Goal: Complete application form: Complete application form

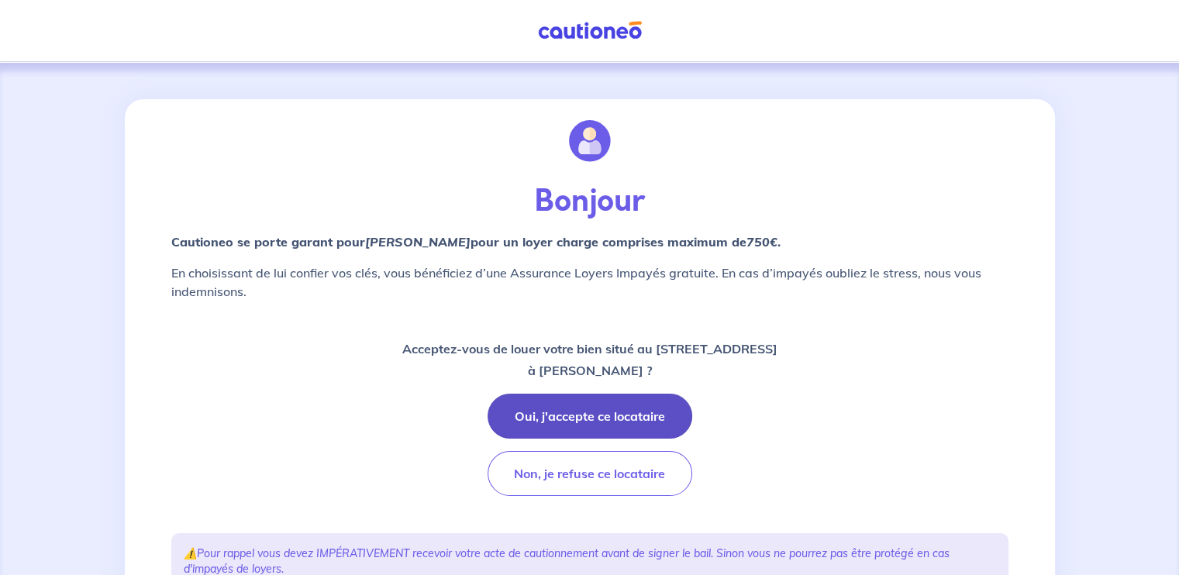
click at [630, 418] on button "Oui, j'accepte ce locataire" at bounding box center [590, 416] width 205 height 45
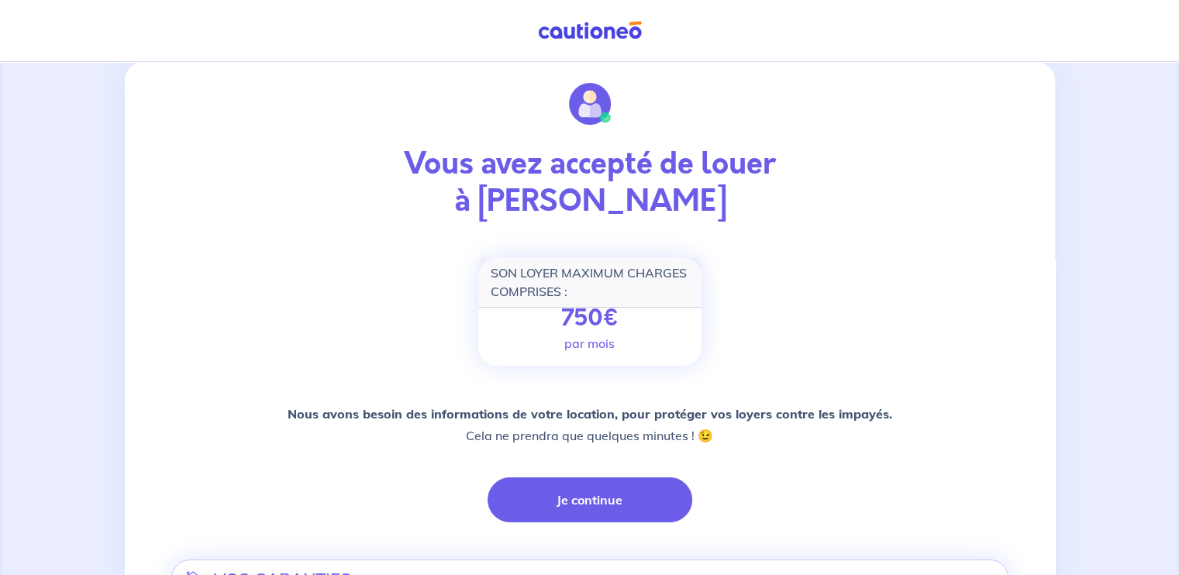
scroll to position [143, 0]
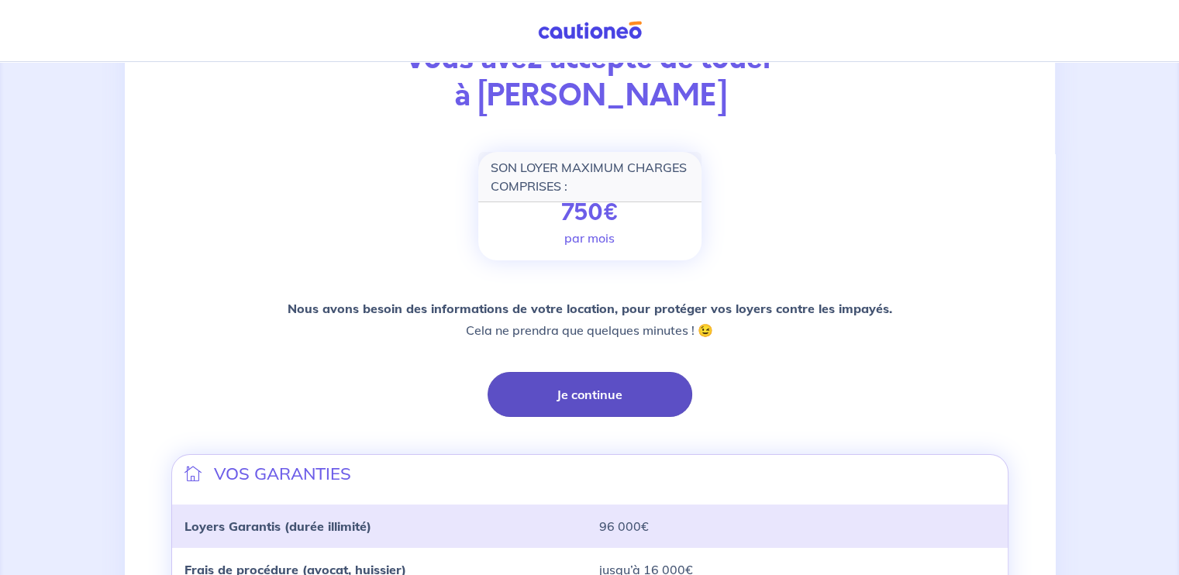
click at [611, 393] on button "Je continue" at bounding box center [590, 394] width 205 height 45
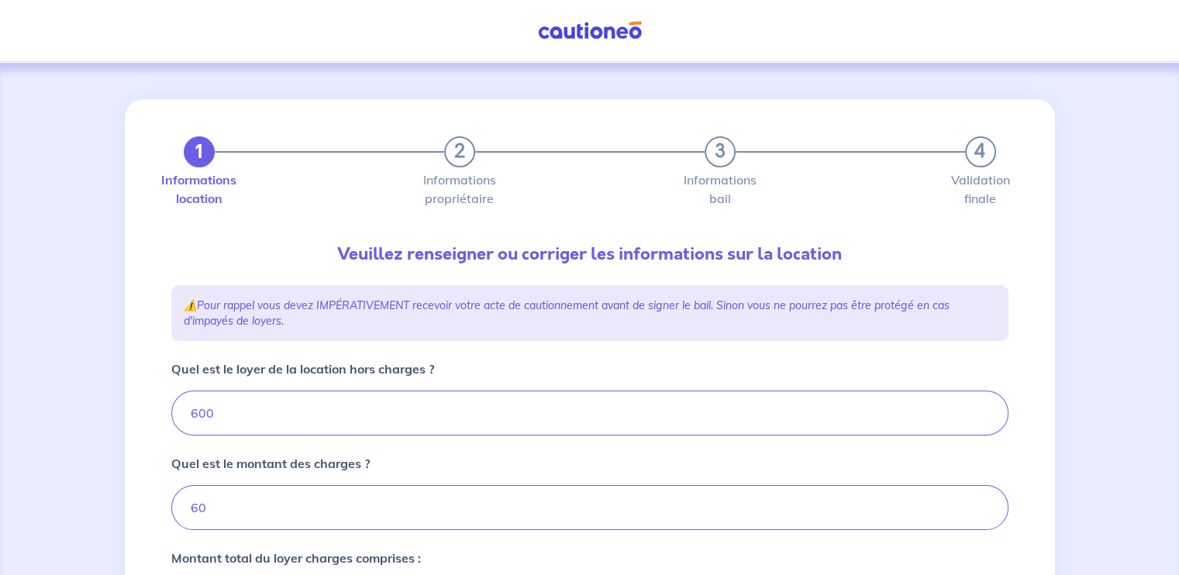
type input "660"
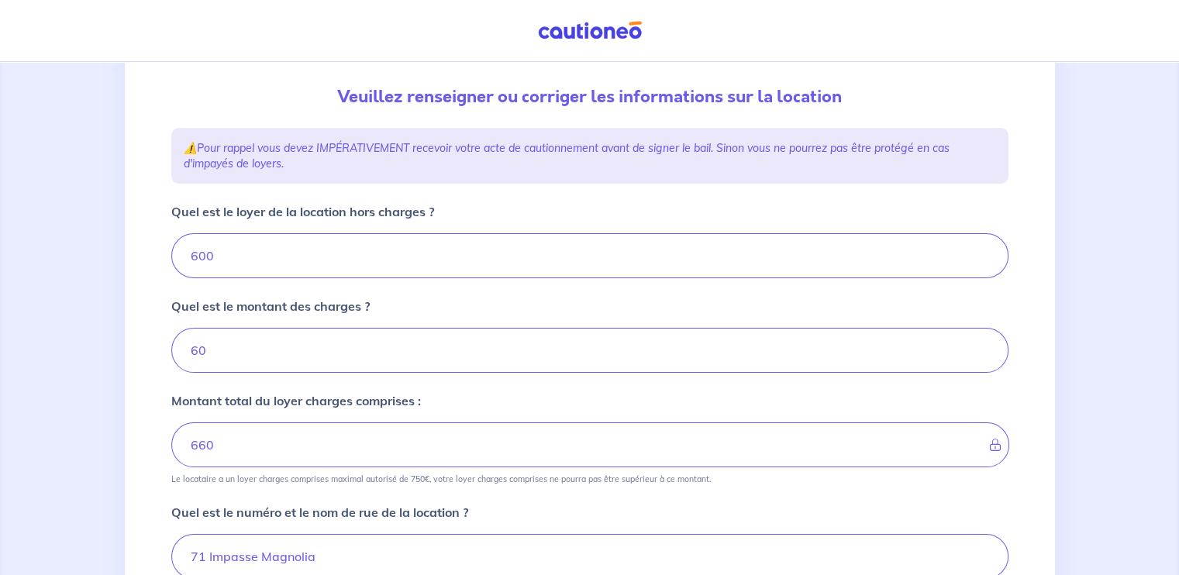
scroll to position [164, 0]
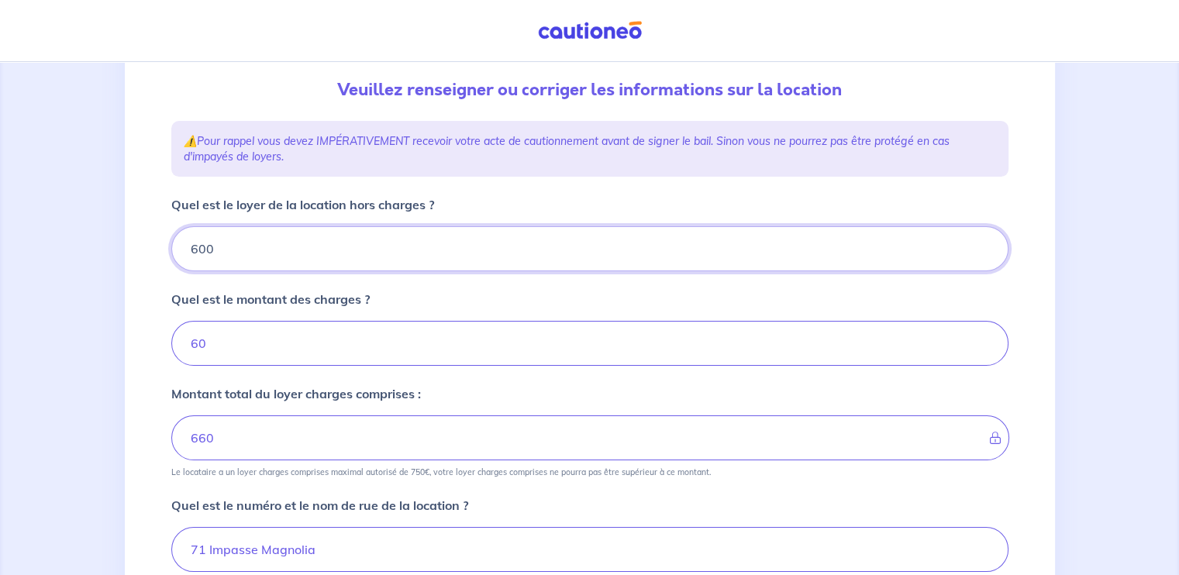
drag, startPoint x: 254, startPoint y: 255, endPoint x: 124, endPoint y: 256, distance: 130.3
click at [125, 256] on div "1 2 3 4 Informations location Informations propriétaire Informations bail Valid…" at bounding box center [590, 460] width 930 height 1051
type input "66"
type input "660"
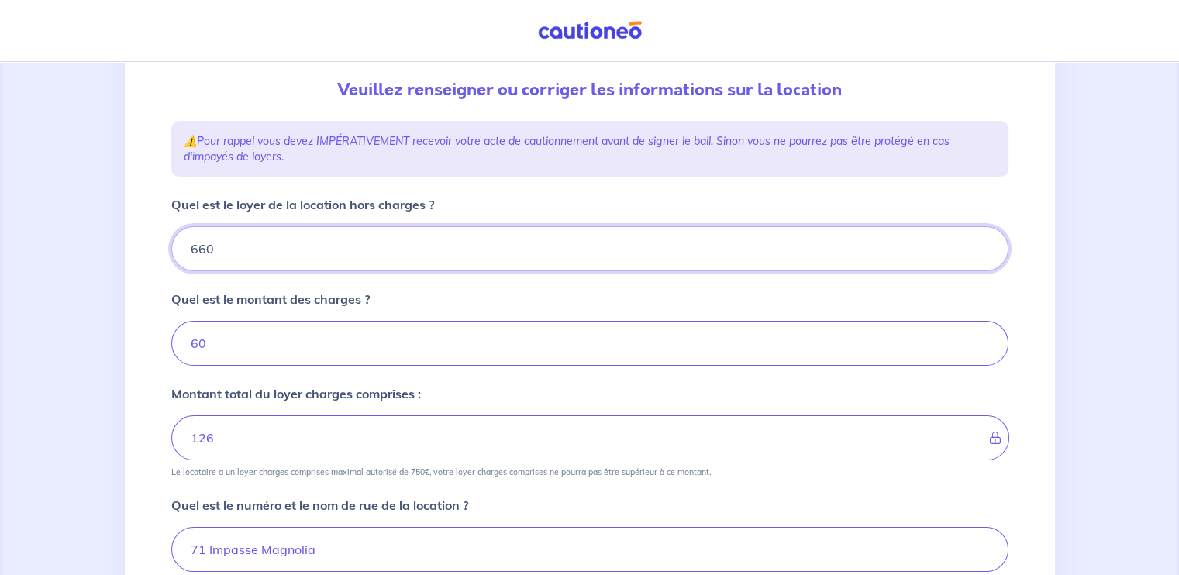
type input "720"
type input "660"
drag, startPoint x: 221, startPoint y: 350, endPoint x: 133, endPoint y: 357, distance: 87.9
click at [133, 357] on div "1 2 3 4 Informations location Informations propriétaire Informations bail Valid…" at bounding box center [590, 460] width 930 height 1051
type input "0"
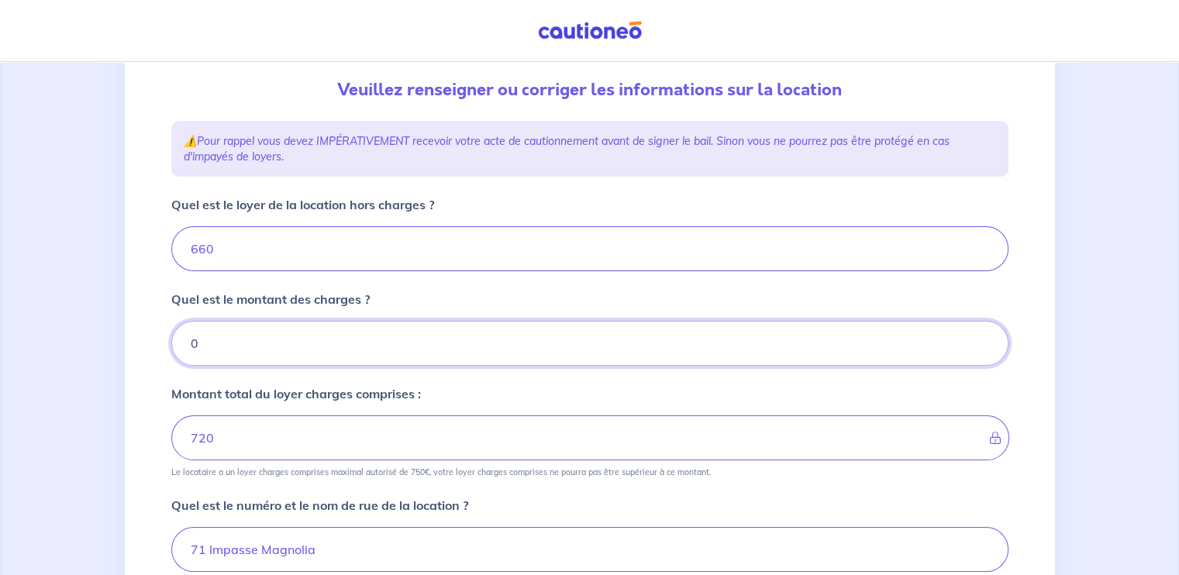
type input "660"
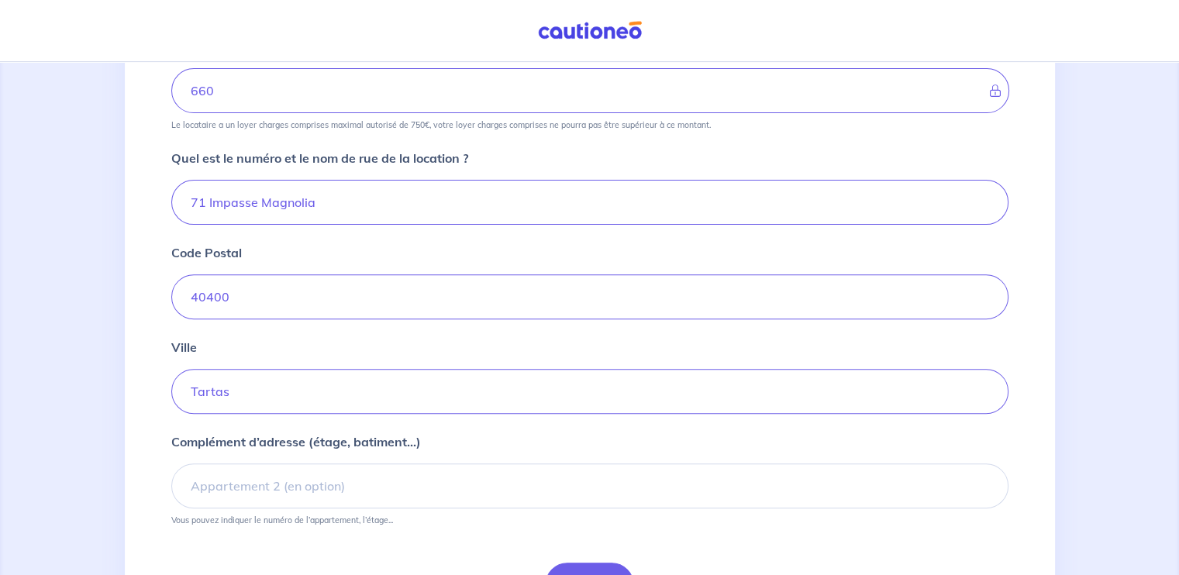
scroll to position [609, 0]
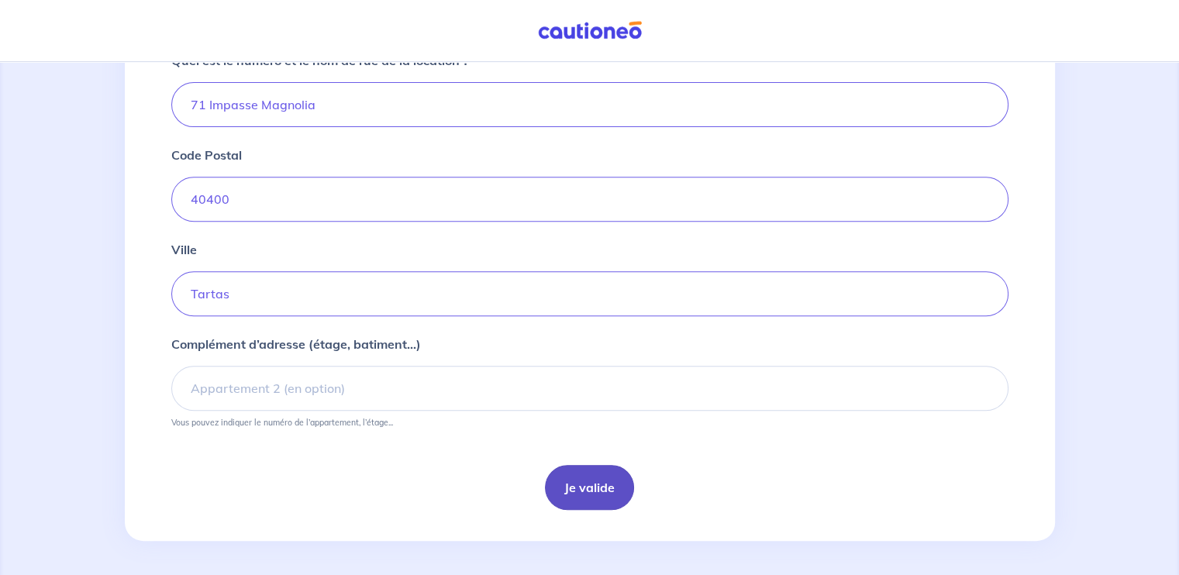
type input "0"
click at [578, 477] on button "Je valide" at bounding box center [589, 487] width 89 height 45
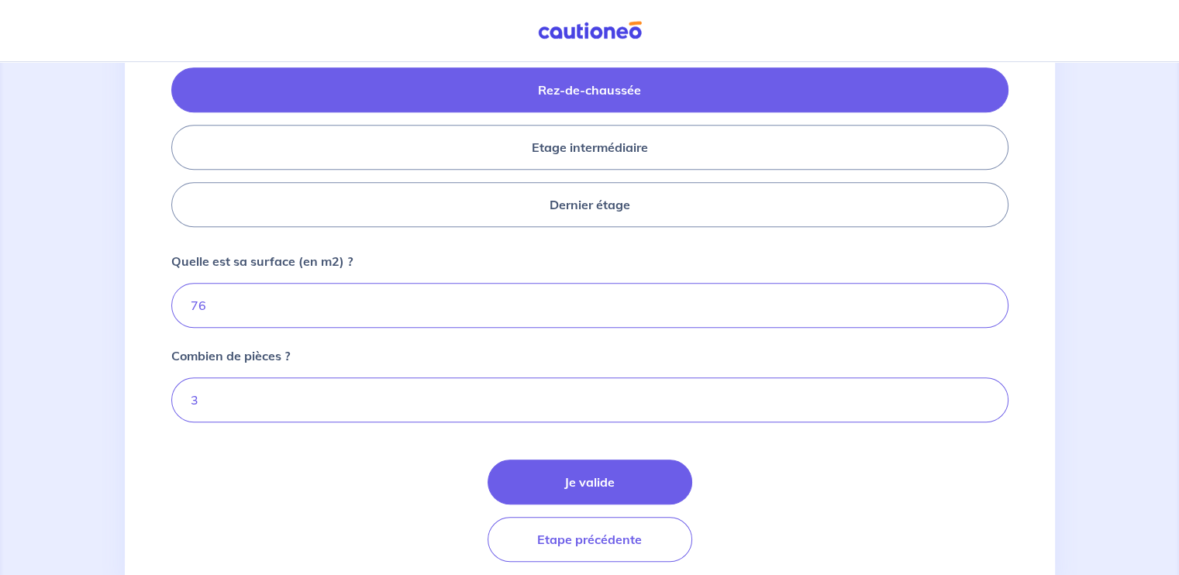
scroll to position [713, 0]
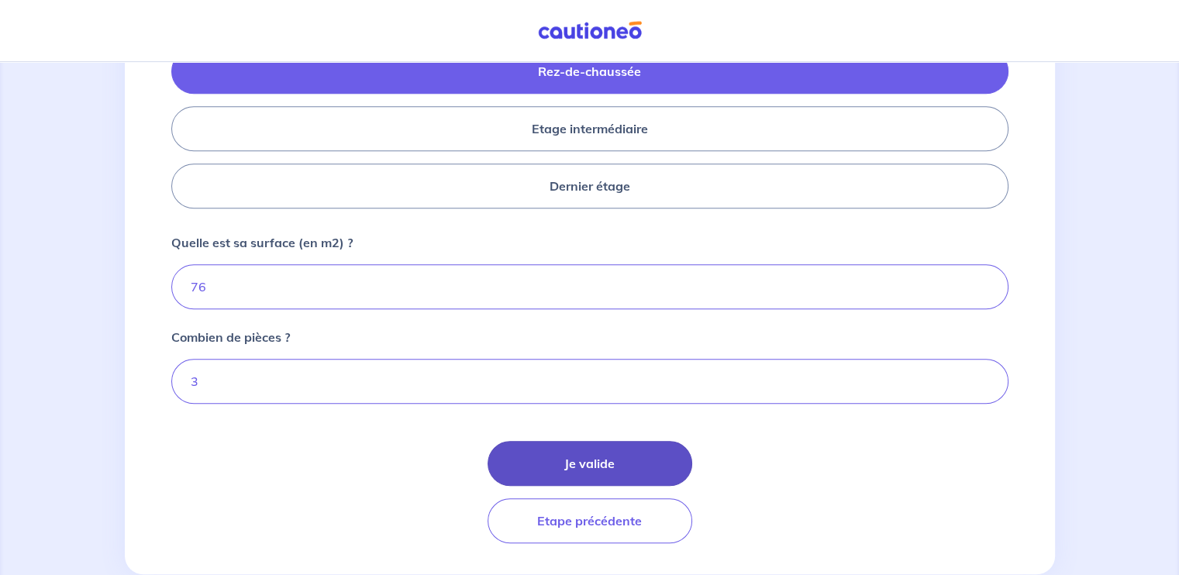
click at [627, 458] on button "Je valide" at bounding box center [590, 463] width 205 height 45
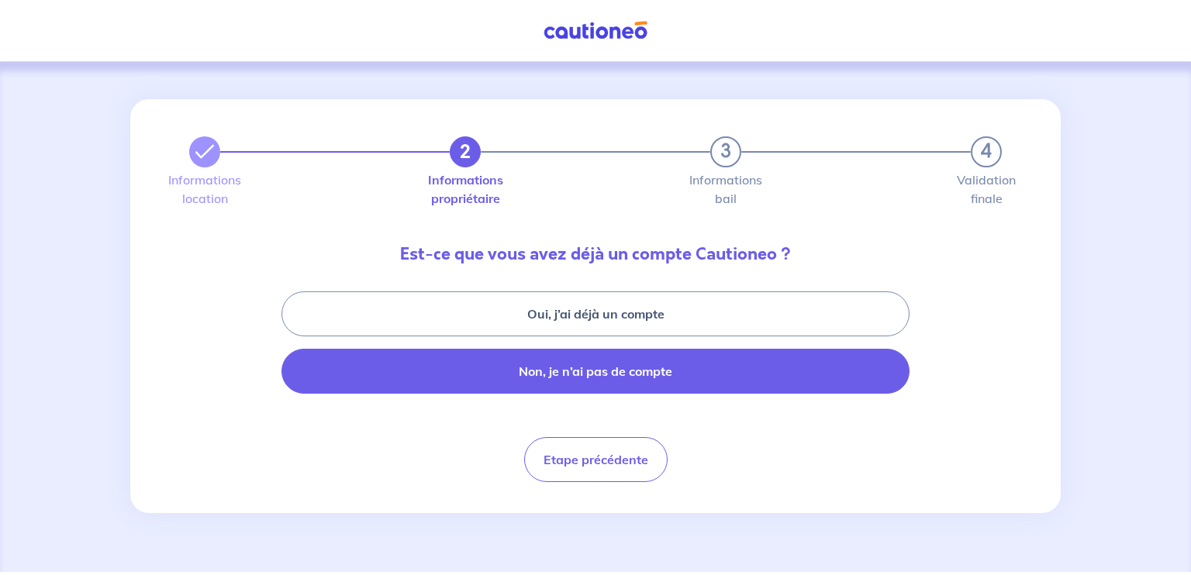
click at [622, 362] on button "Non, je n’ai pas de compte" at bounding box center [595, 371] width 628 height 45
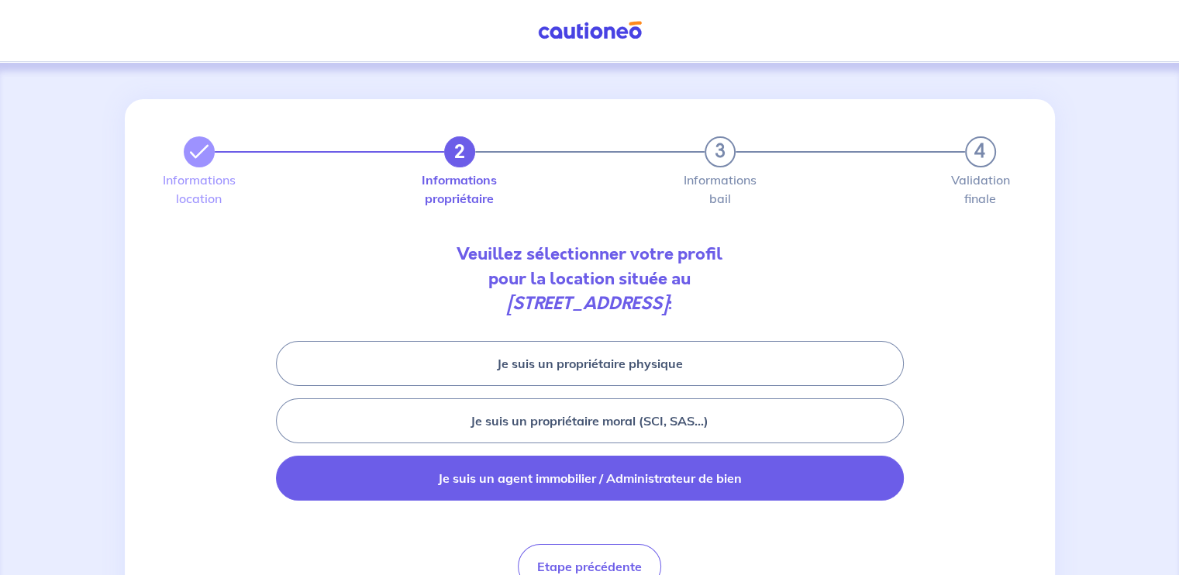
click at [591, 486] on button "Je suis un agent immobilier / Administrateur de bien" at bounding box center [590, 478] width 628 height 45
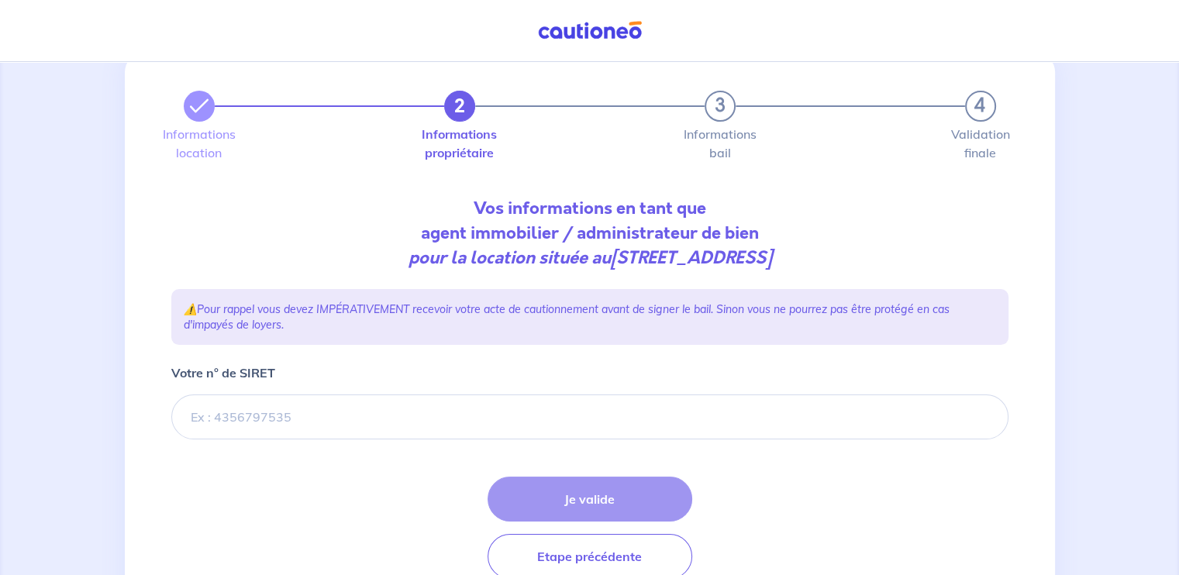
scroll to position [47, 0]
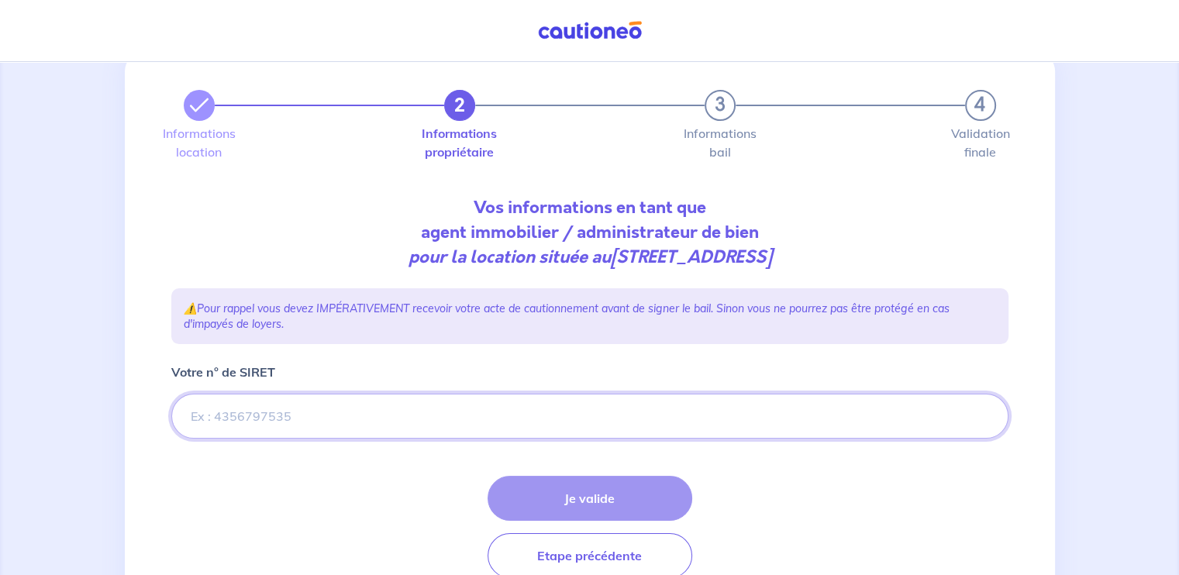
click at [305, 421] on input "Votre n° de SIRET" at bounding box center [589, 416] width 837 height 45
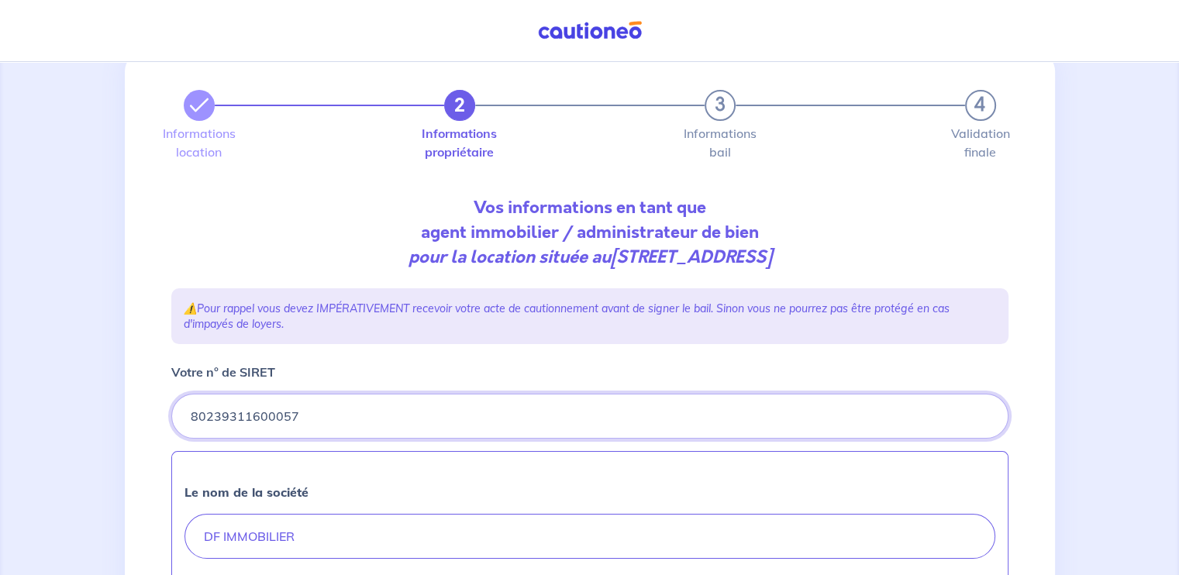
type input "80239311600057"
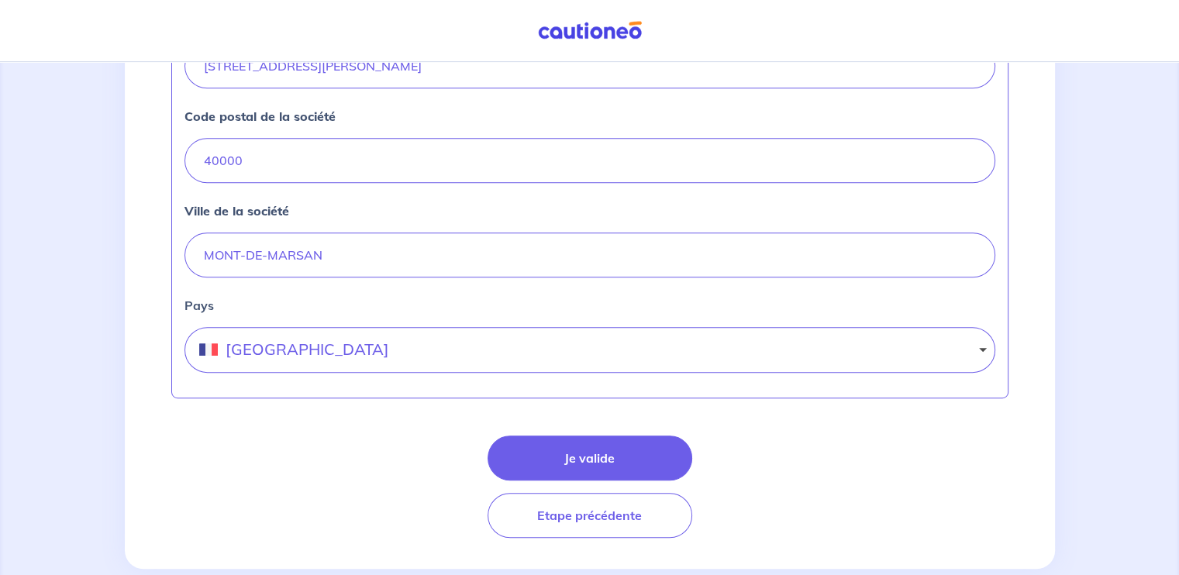
scroll to position [733, 0]
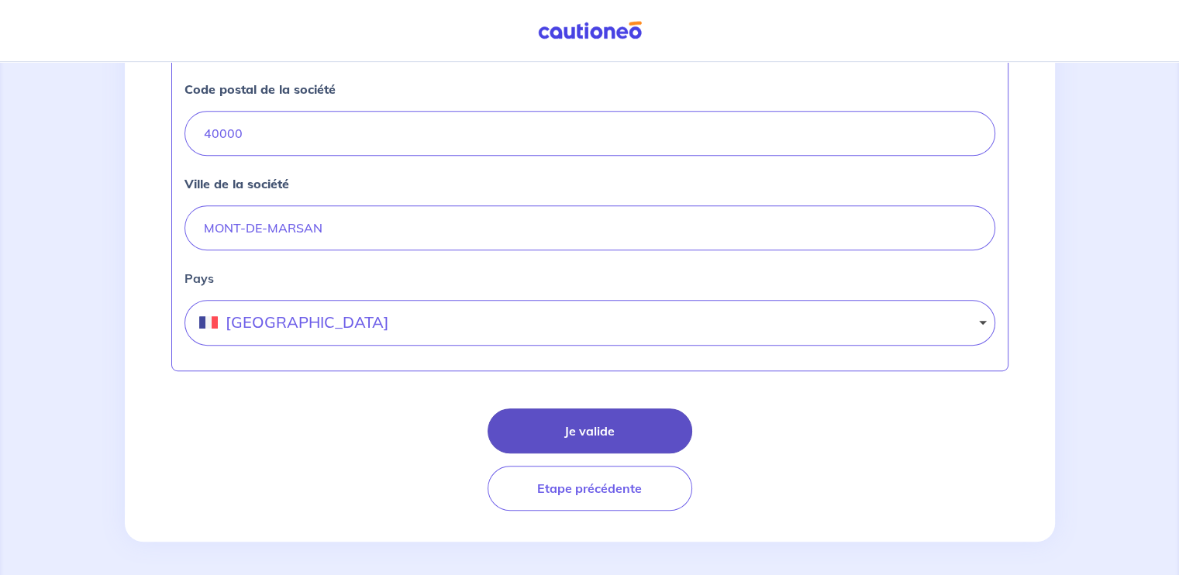
click at [599, 415] on button "Je valide" at bounding box center [590, 431] width 205 height 45
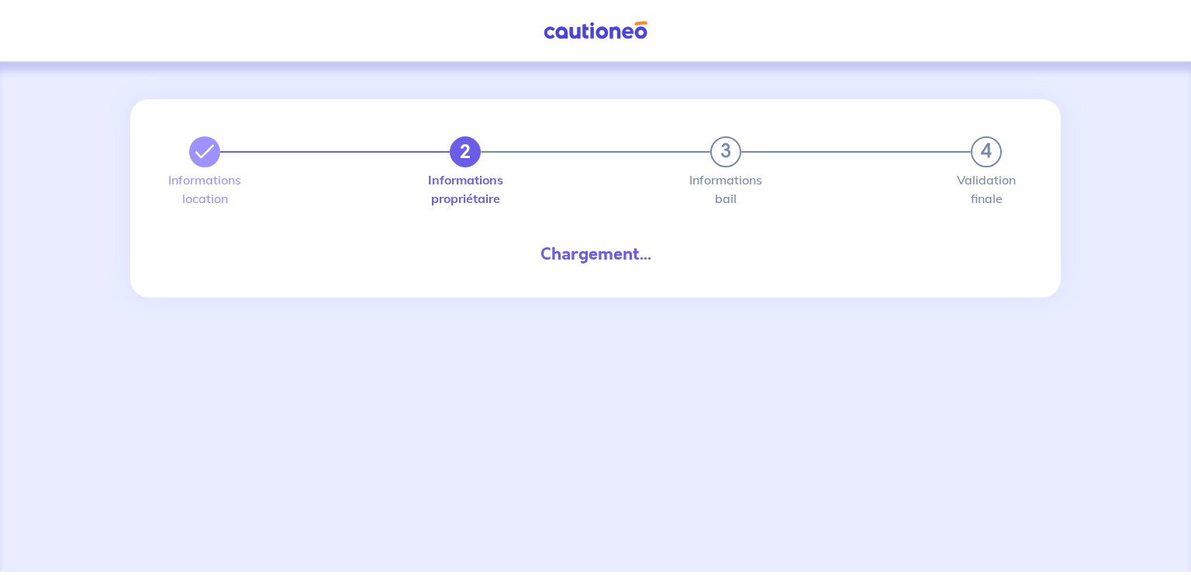
select select "FR"
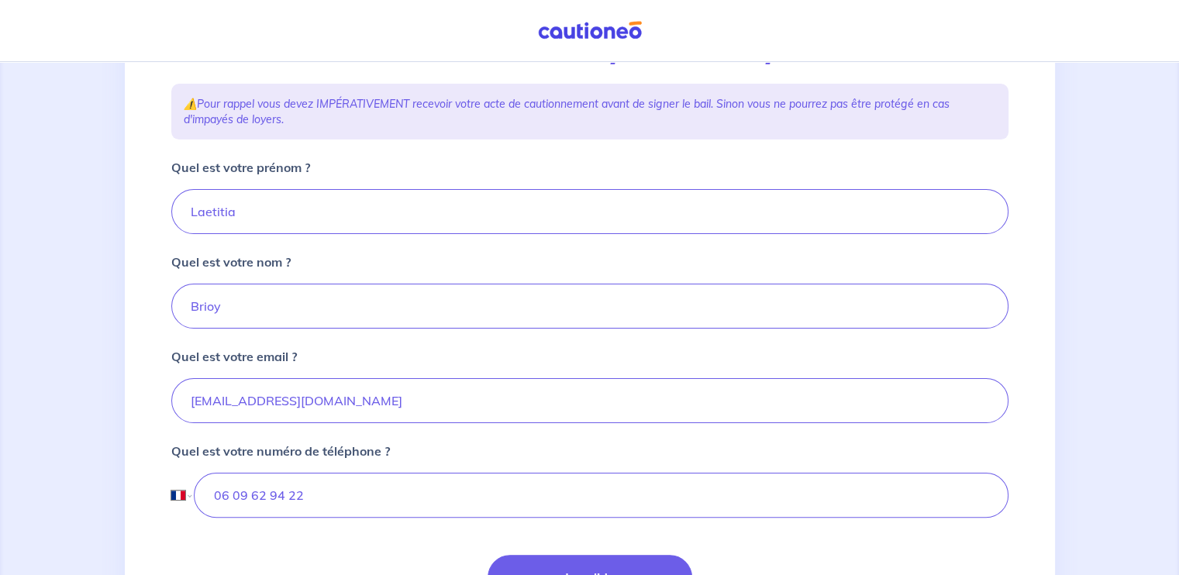
scroll to position [399, 0]
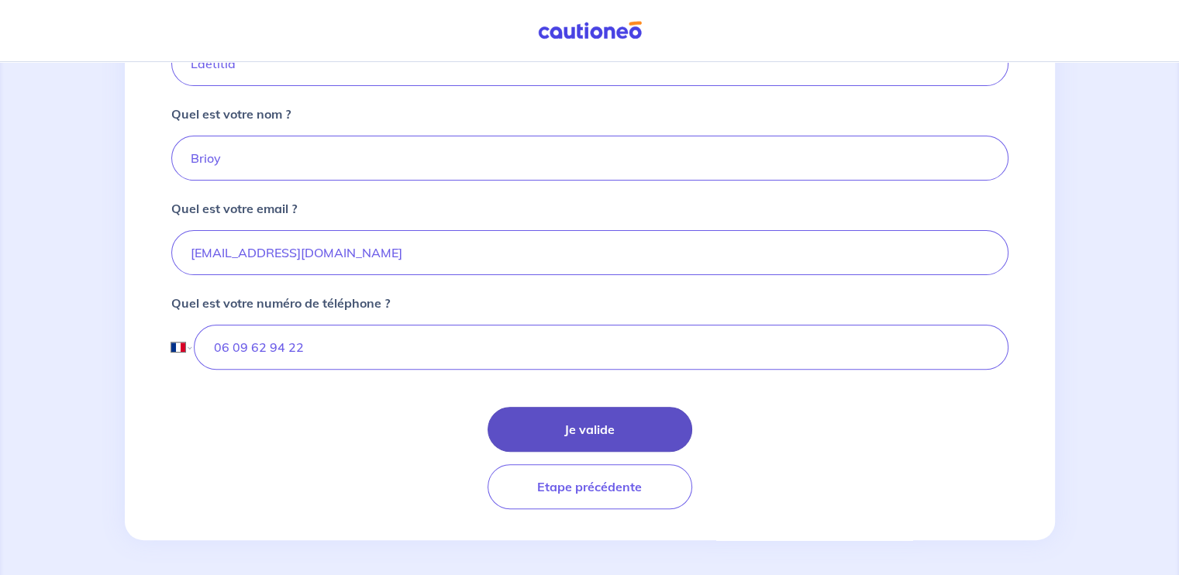
click at [589, 424] on button "Je valide" at bounding box center [590, 429] width 205 height 45
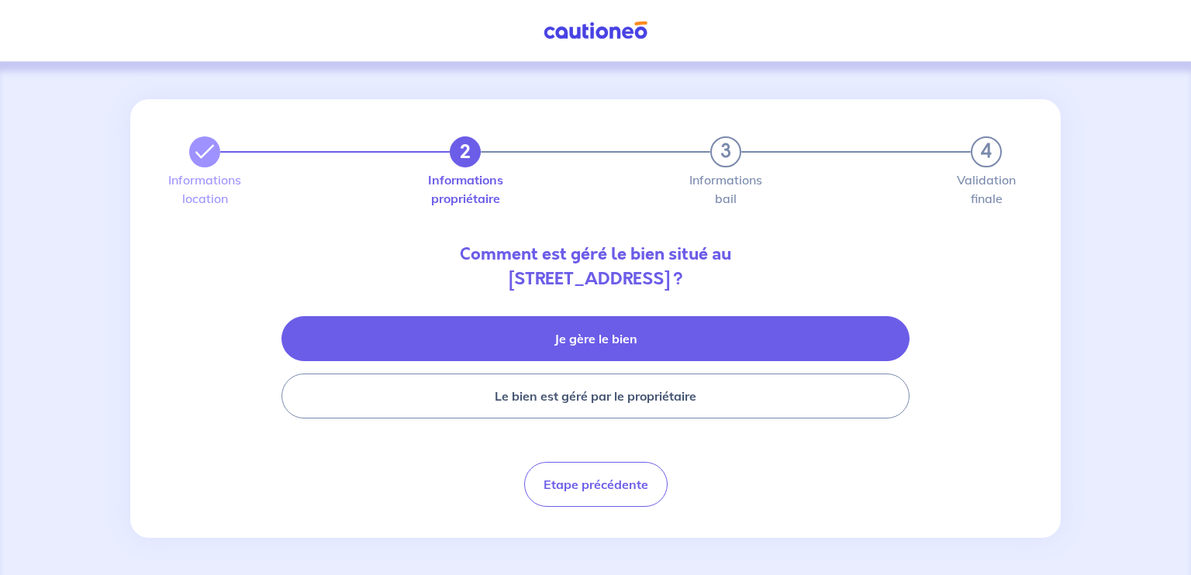
click at [599, 338] on button "Je gère le bien" at bounding box center [595, 338] width 628 height 45
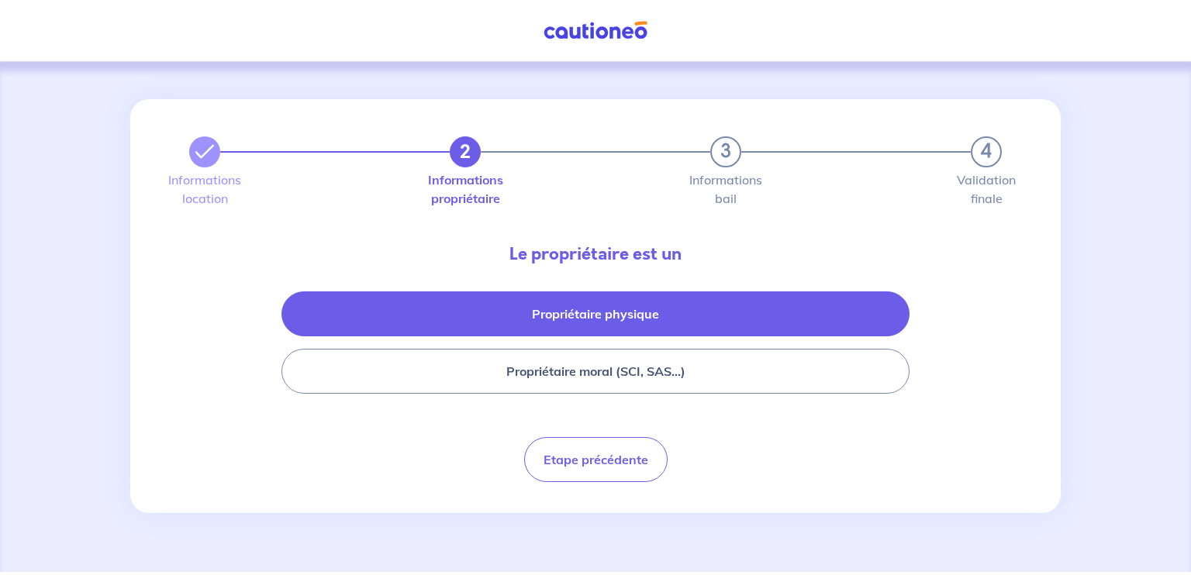
click at [615, 312] on button "Propriétaire physique" at bounding box center [595, 314] width 628 height 45
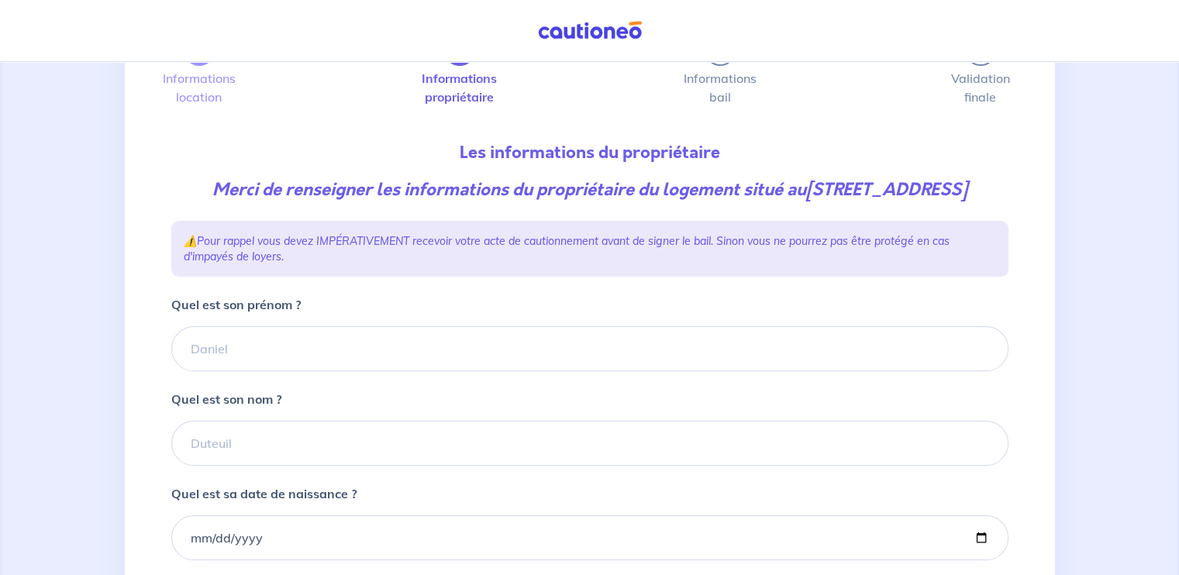
scroll to position [102, 0]
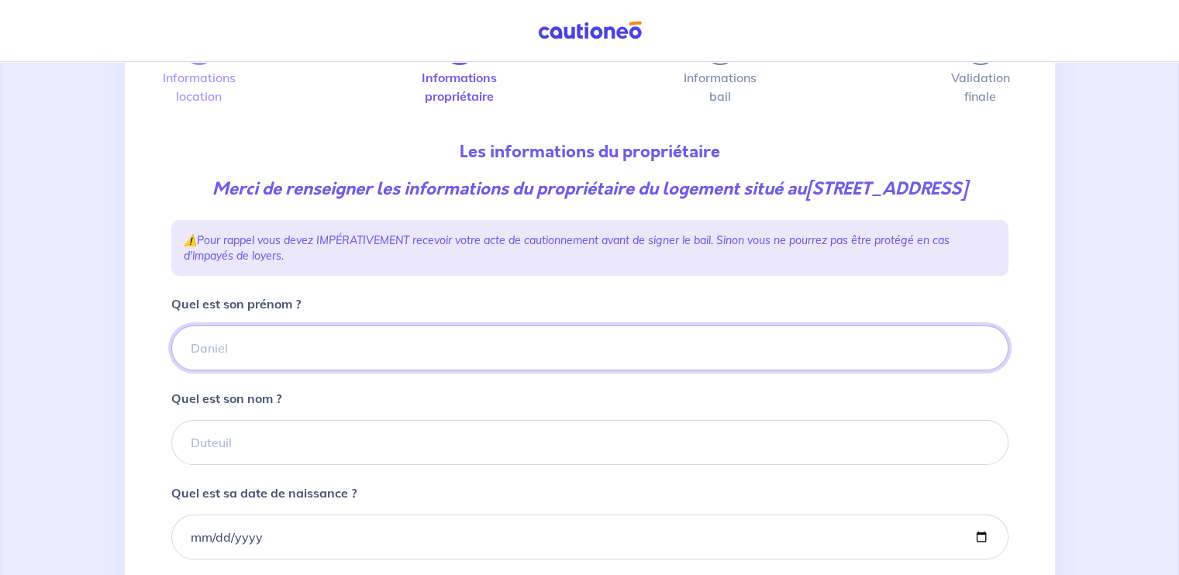
click at [284, 371] on input "Quel est son prénom ?" at bounding box center [589, 348] width 837 height 45
type input "[PERSON_NAME]"
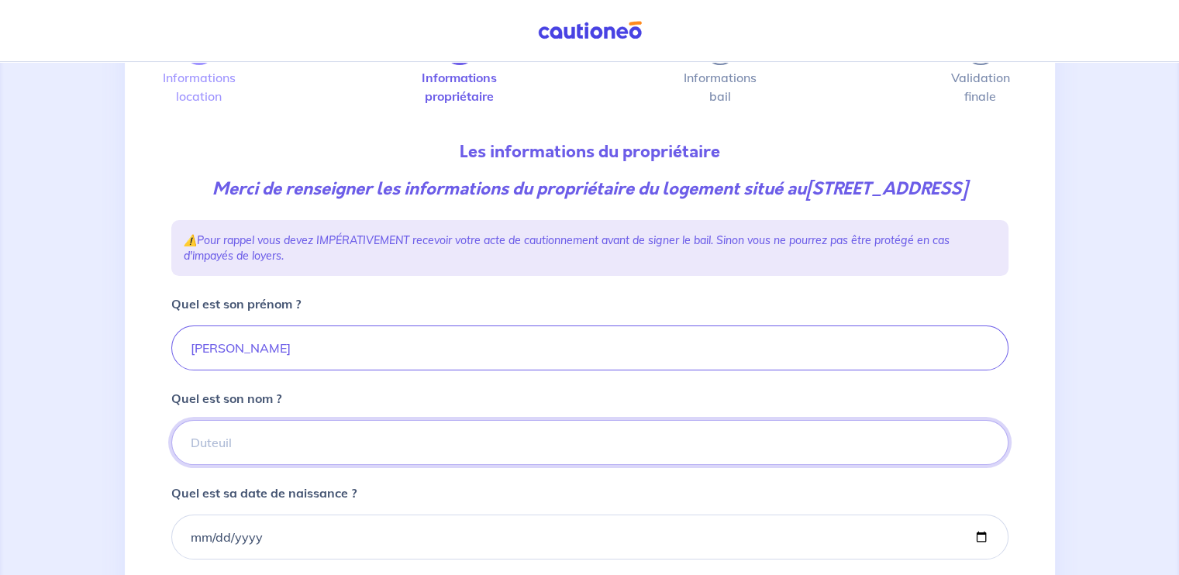
click at [241, 460] on input "Quel est son nom ?" at bounding box center [589, 442] width 837 height 45
type input "RUBAT DU MERAC"
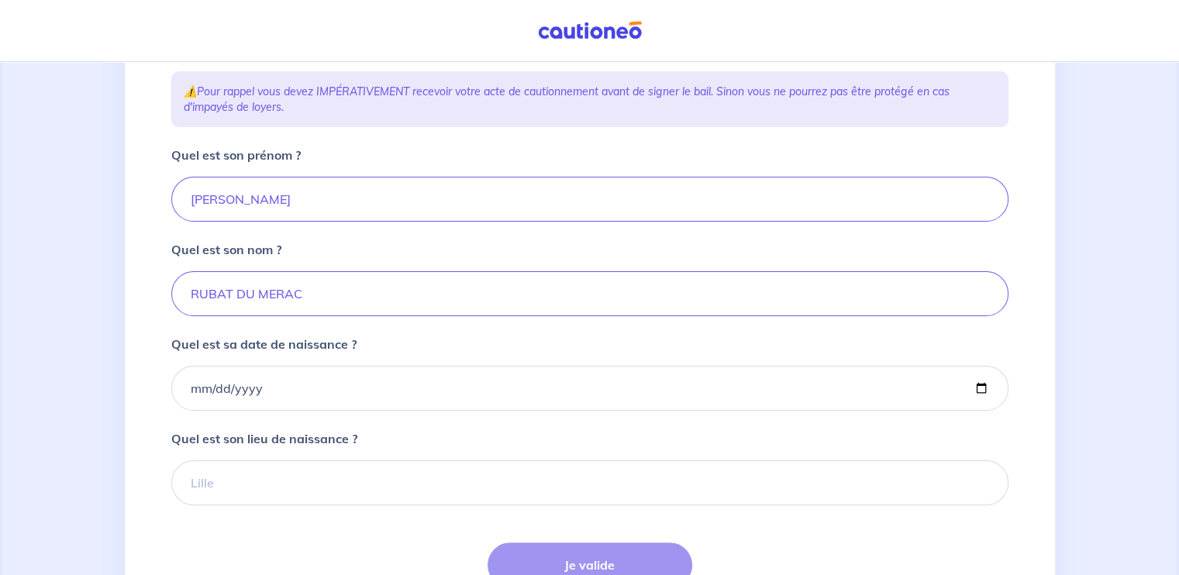
scroll to position [254, 0]
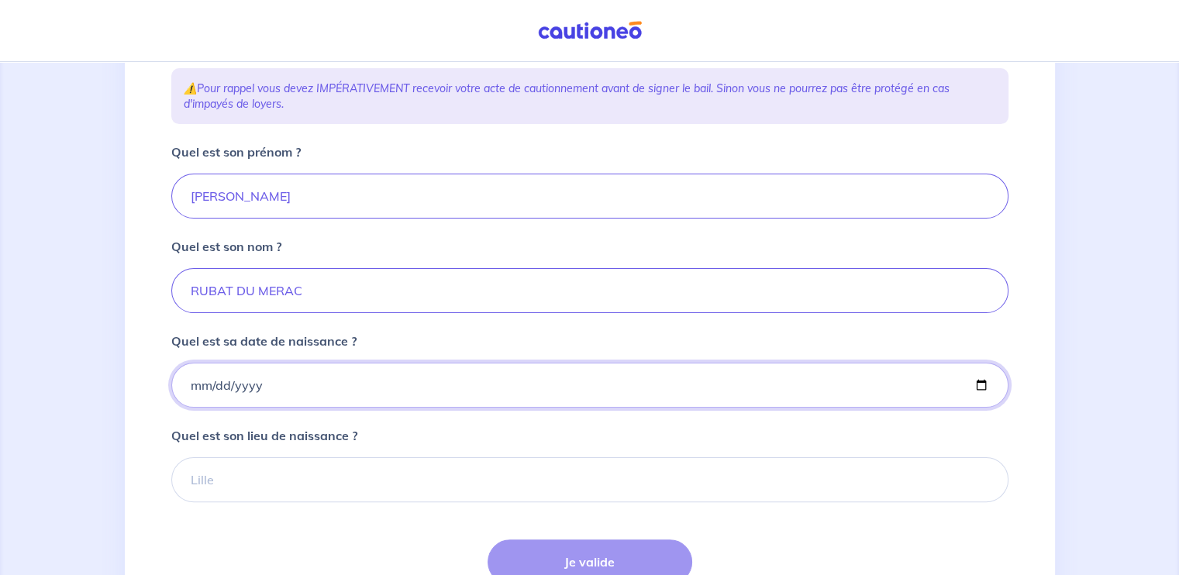
click at [254, 399] on input "Quel est sa date de naissance ?" at bounding box center [589, 385] width 837 height 45
type input "[DATE]"
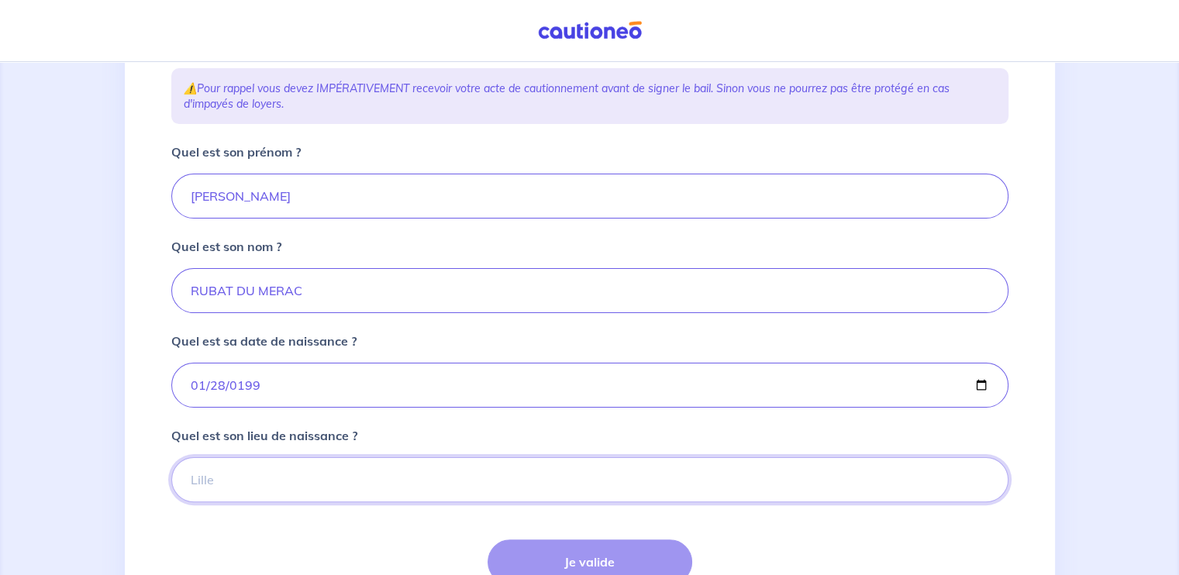
click at [210, 502] on input "Quel est son lieu de naissance ?" at bounding box center [589, 479] width 837 height 45
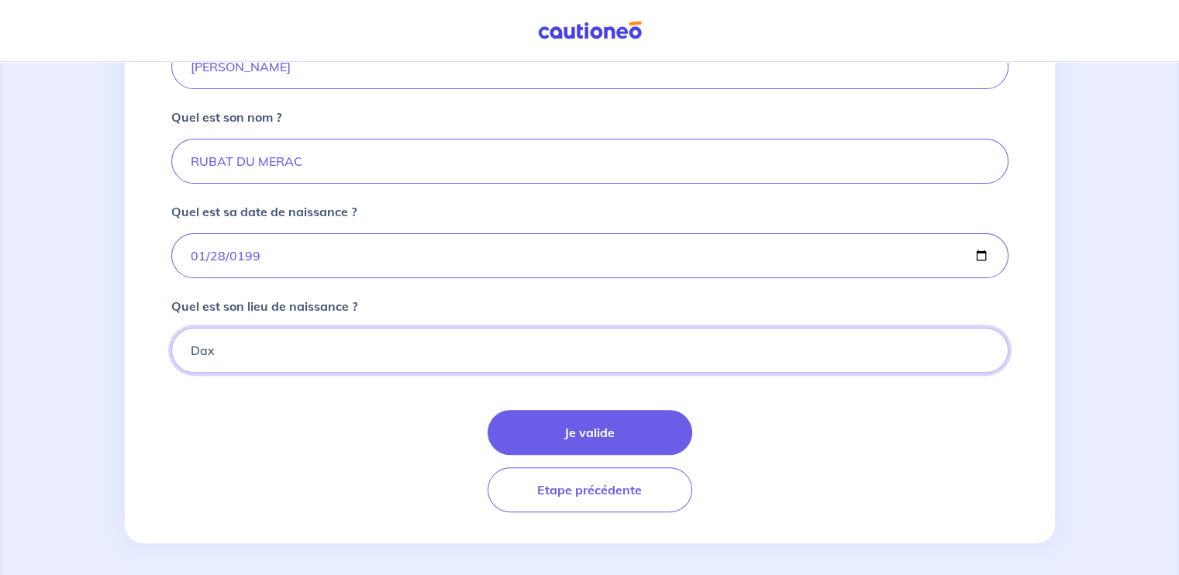
scroll to position [394, 0]
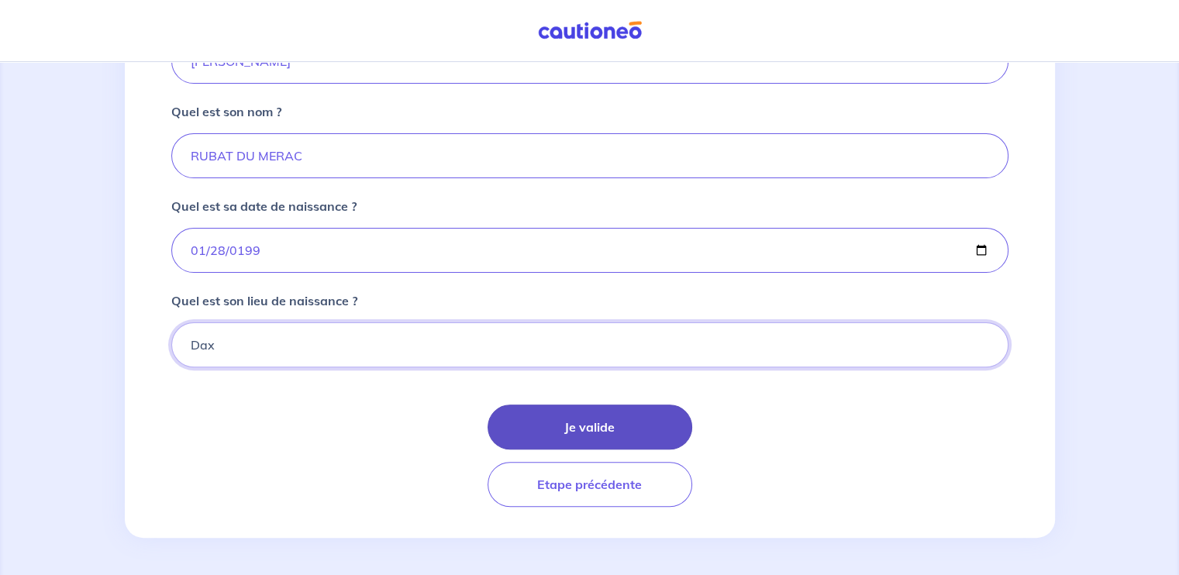
type input "Dax"
click at [592, 424] on button "Je valide" at bounding box center [590, 427] width 205 height 45
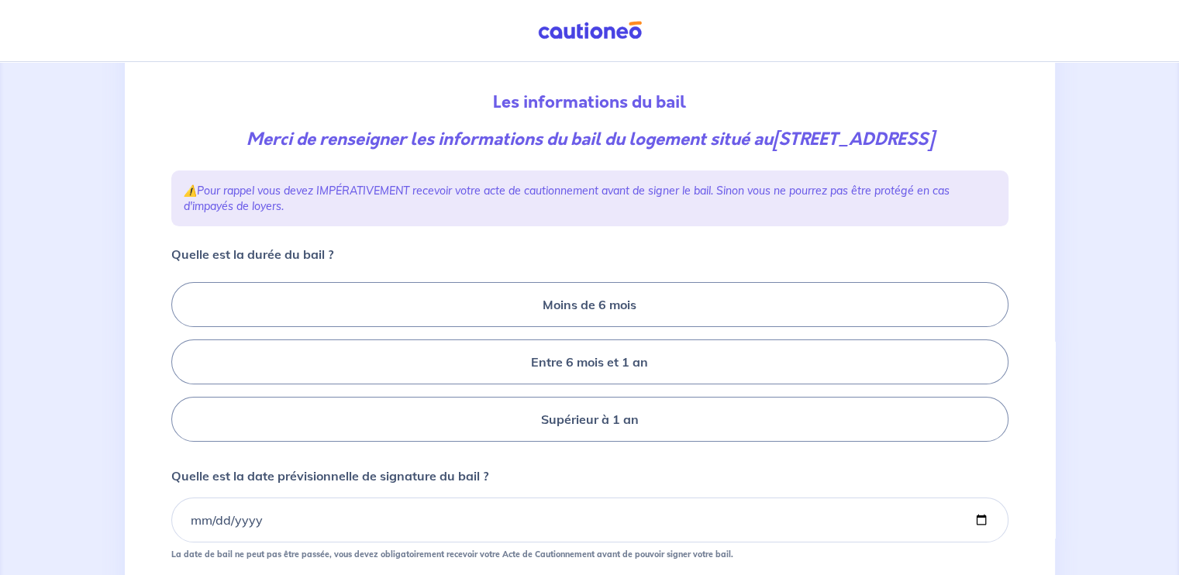
scroll to position [177, 0]
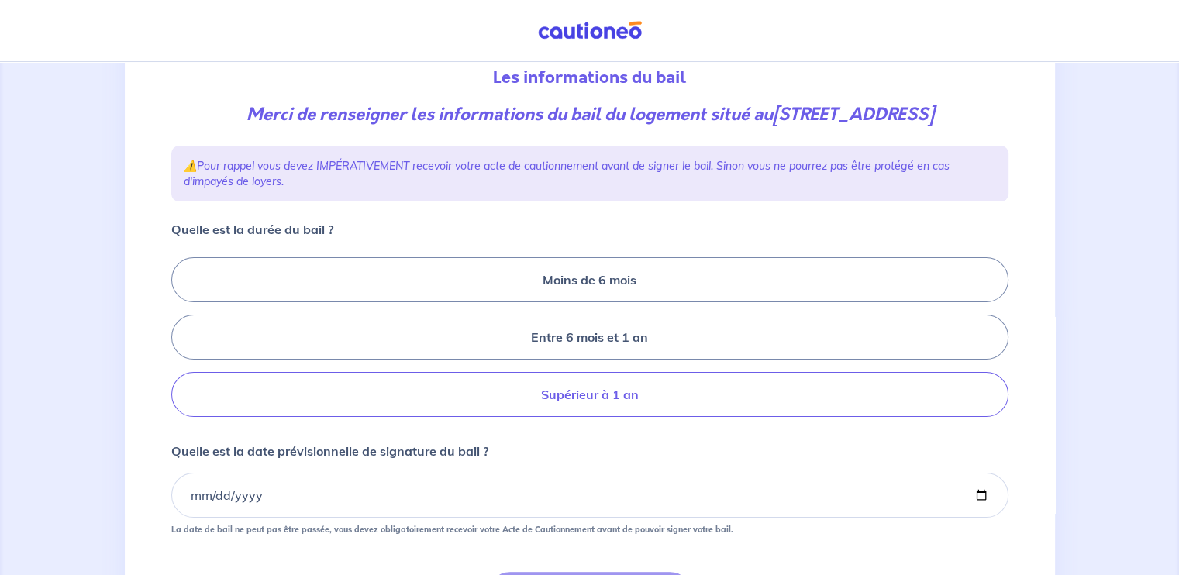
click at [633, 394] on label "Supérieur à 1 an" at bounding box center [589, 394] width 837 height 45
click at [181, 343] on input "Supérieur à 1 an" at bounding box center [176, 338] width 10 height 10
radio input "true"
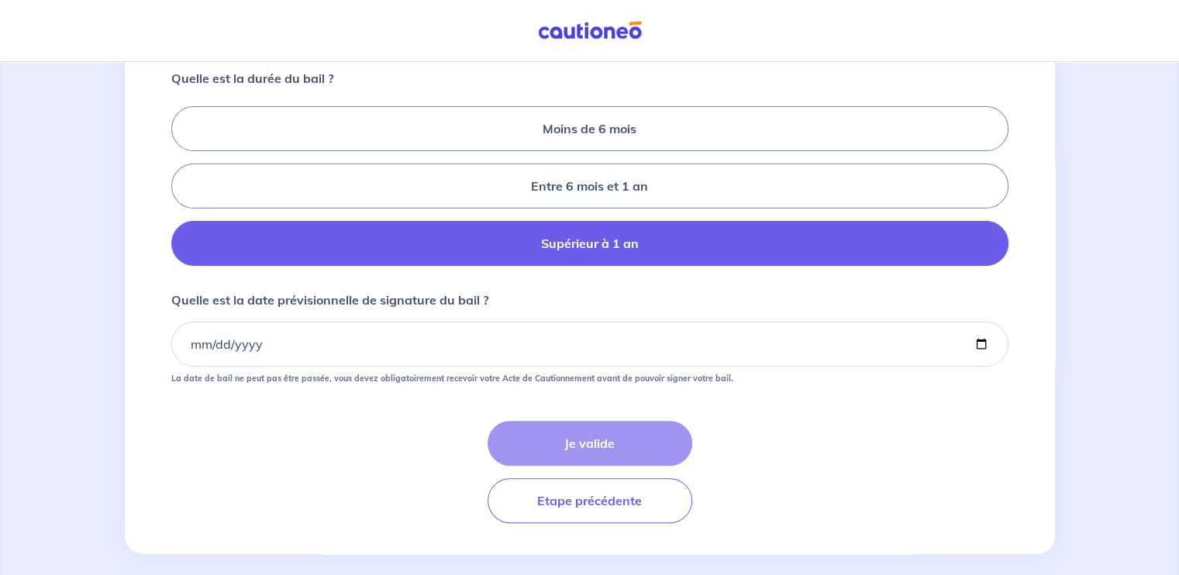
scroll to position [332, 0]
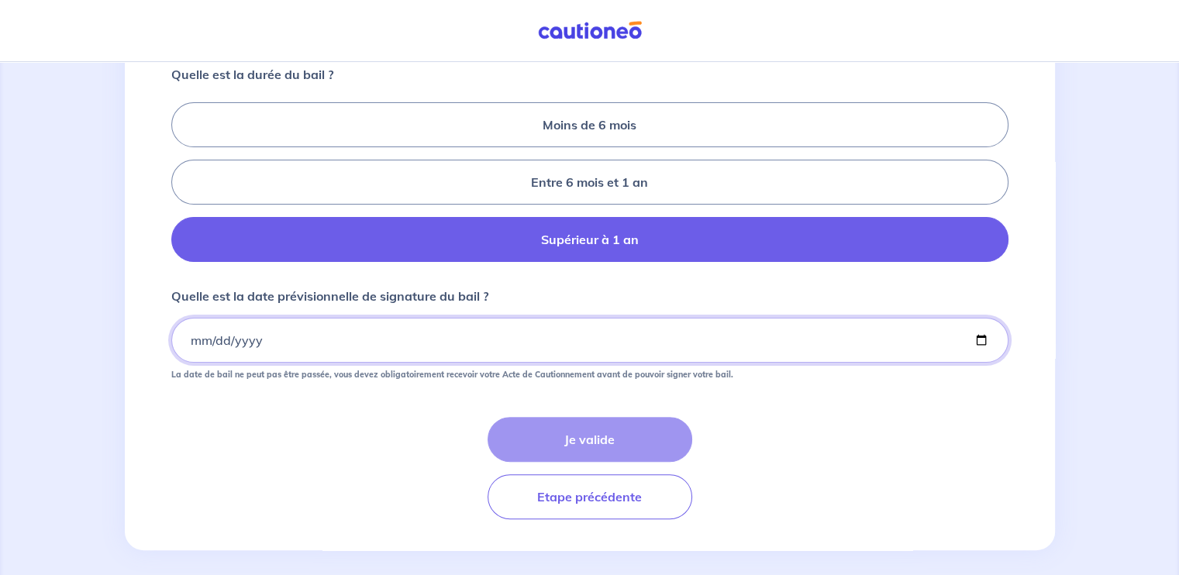
click at [203, 337] on input "Quelle est la date prévisionnelle de signature du bail ?" at bounding box center [589, 340] width 837 height 45
click at [191, 333] on input "Quelle est la date prévisionnelle de signature du bail ?" at bounding box center [589, 340] width 837 height 45
click at [177, 339] on input "Quelle est la date prévisionnelle de signature du bail ?" at bounding box center [589, 340] width 837 height 45
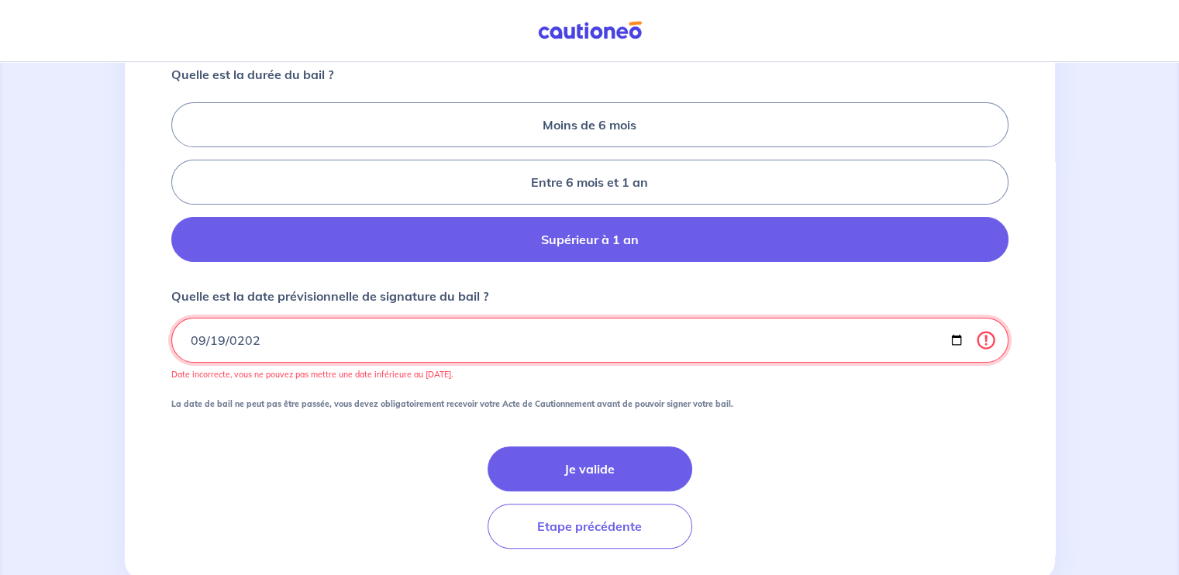
type input "[DATE]"
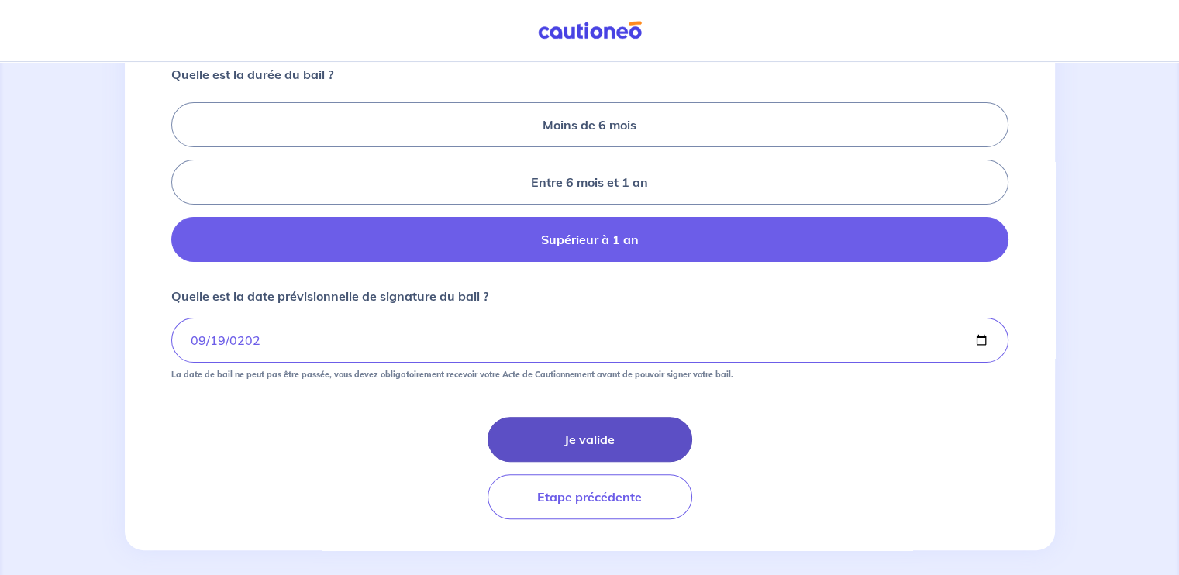
click at [619, 429] on button "Je valide" at bounding box center [590, 439] width 205 height 45
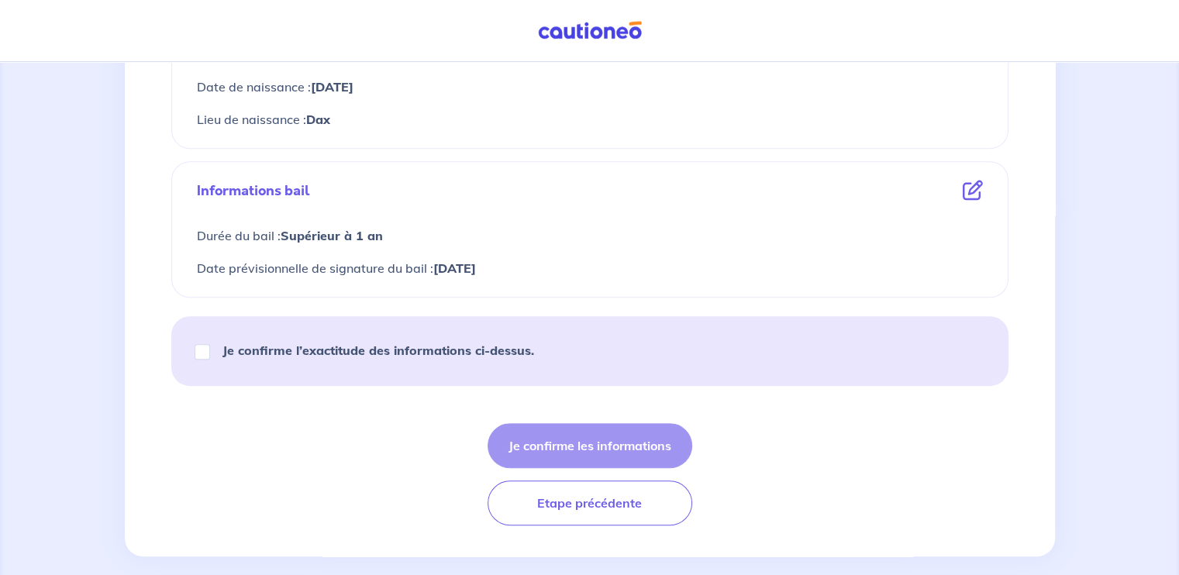
scroll to position [689, 0]
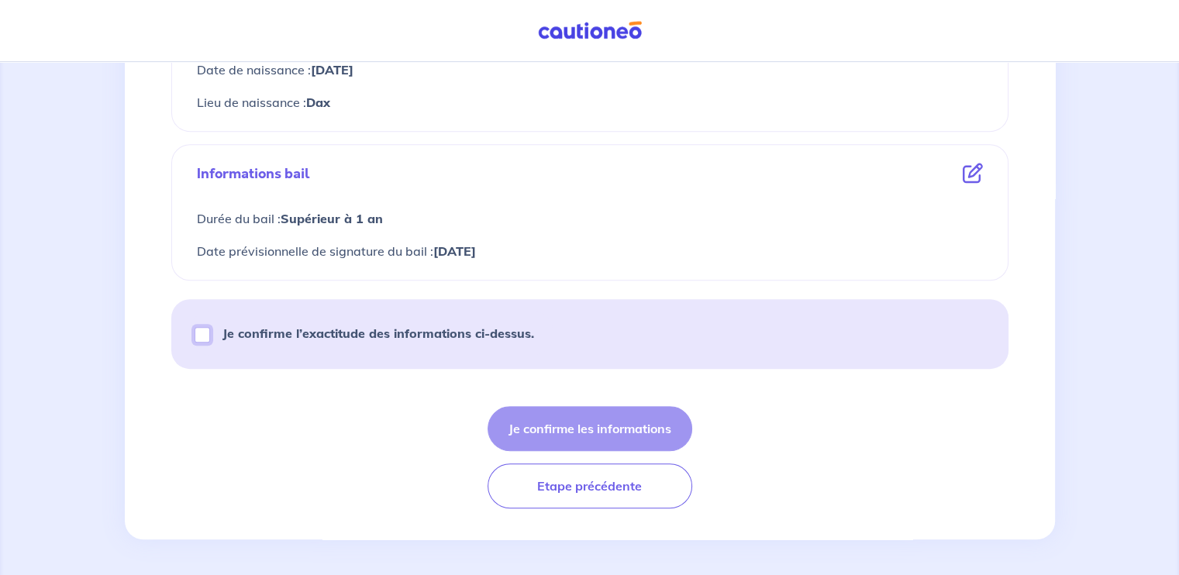
click at [204, 337] on input "Je confirme l’exactitude des informations ci-dessus." at bounding box center [203, 335] width 16 height 16
checkbox input "true"
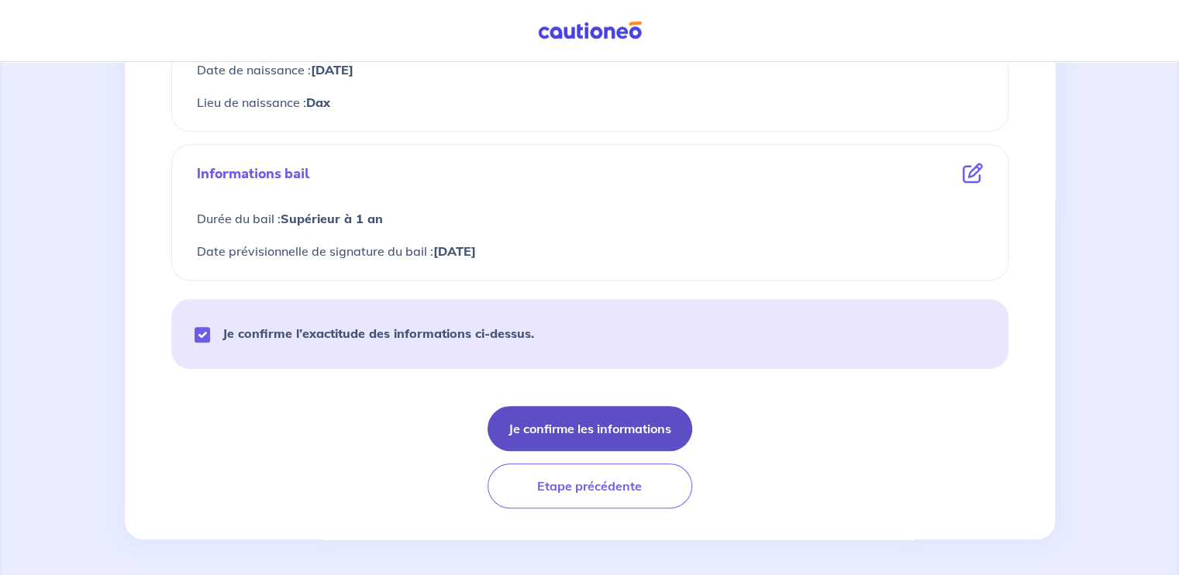
click at [644, 437] on button "Je confirme les informations" at bounding box center [590, 428] width 205 height 45
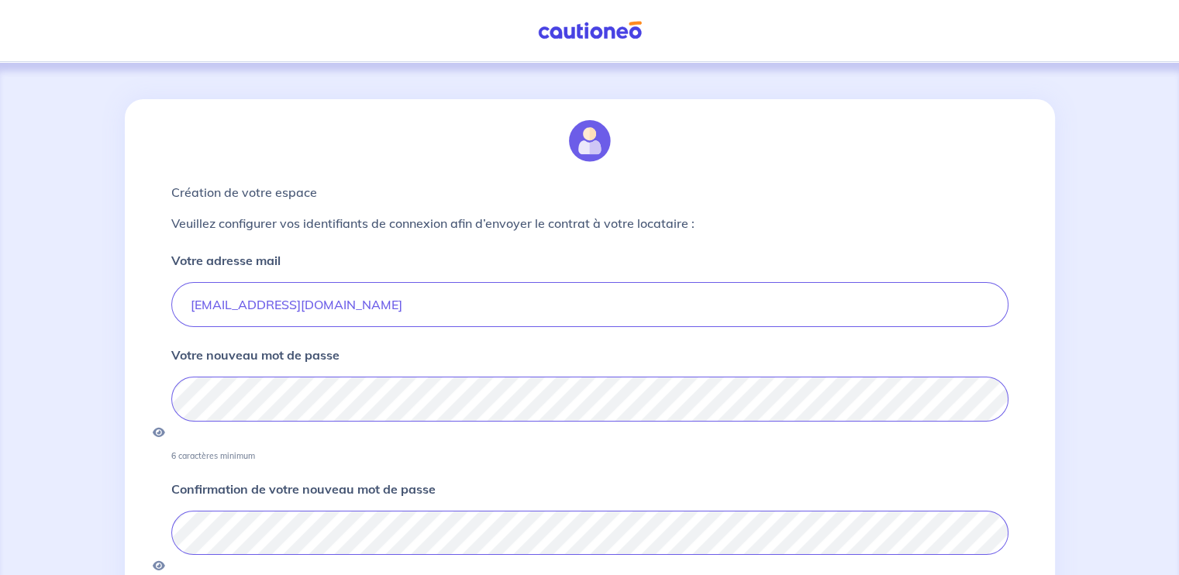
scroll to position [121, 0]
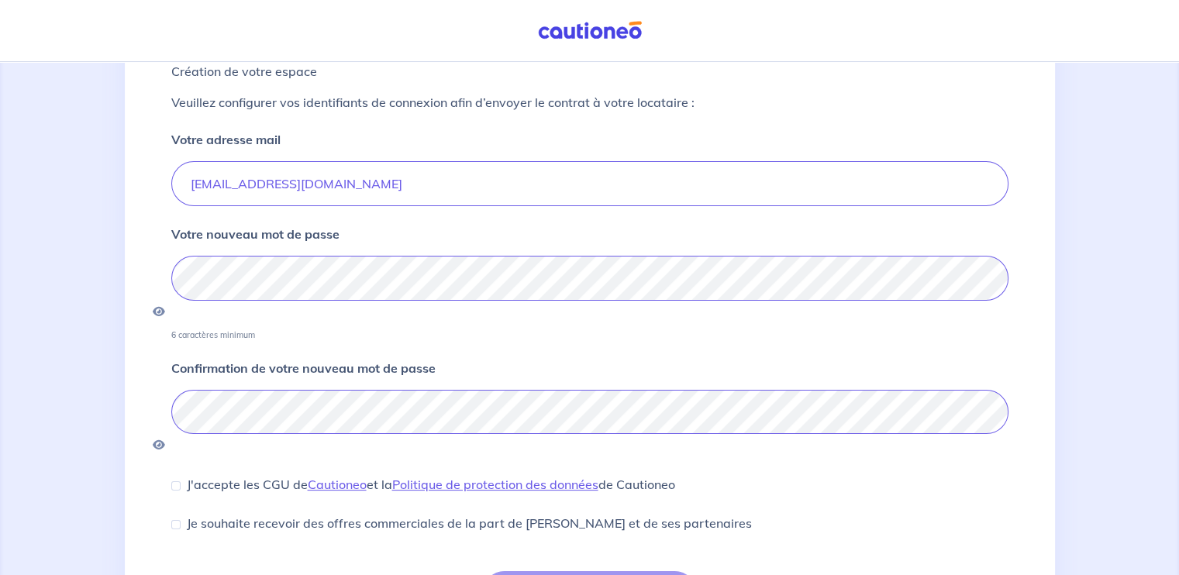
click at [181, 475] on div "J'accepte les CGU de [PERSON_NAME] et la Politique de protection des données de…" at bounding box center [423, 484] width 504 height 19
click at [175, 481] on input "J'accepte les CGU de [PERSON_NAME] et la Politique de protection des données de…" at bounding box center [175, 485] width 9 height 9
checkbox input "true"
click at [177, 520] on input "Je souhaite recevoir des offres commerciales de la part de [PERSON_NAME] et de …" at bounding box center [175, 524] width 9 height 9
checkbox input "true"
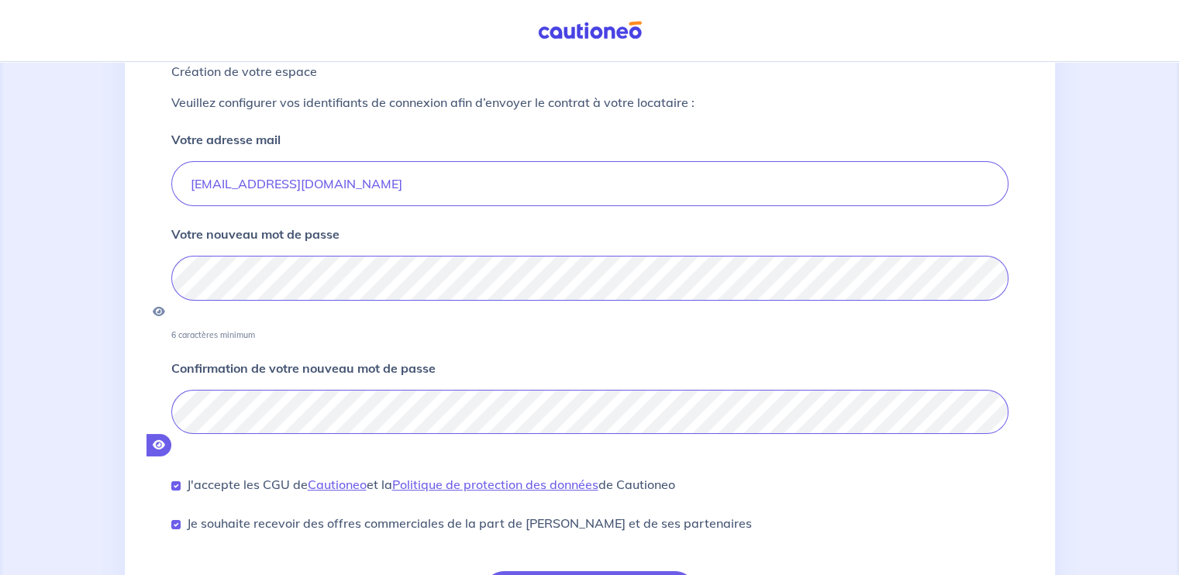
click at [165, 440] on icon "button" at bounding box center [159, 445] width 12 height 11
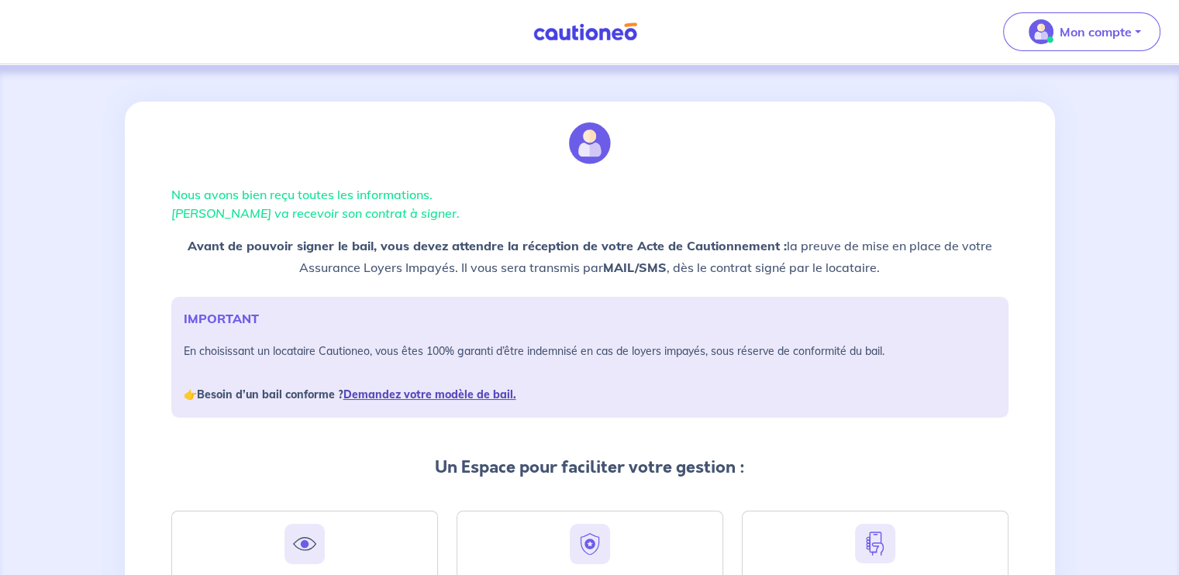
scroll to position [230, 0]
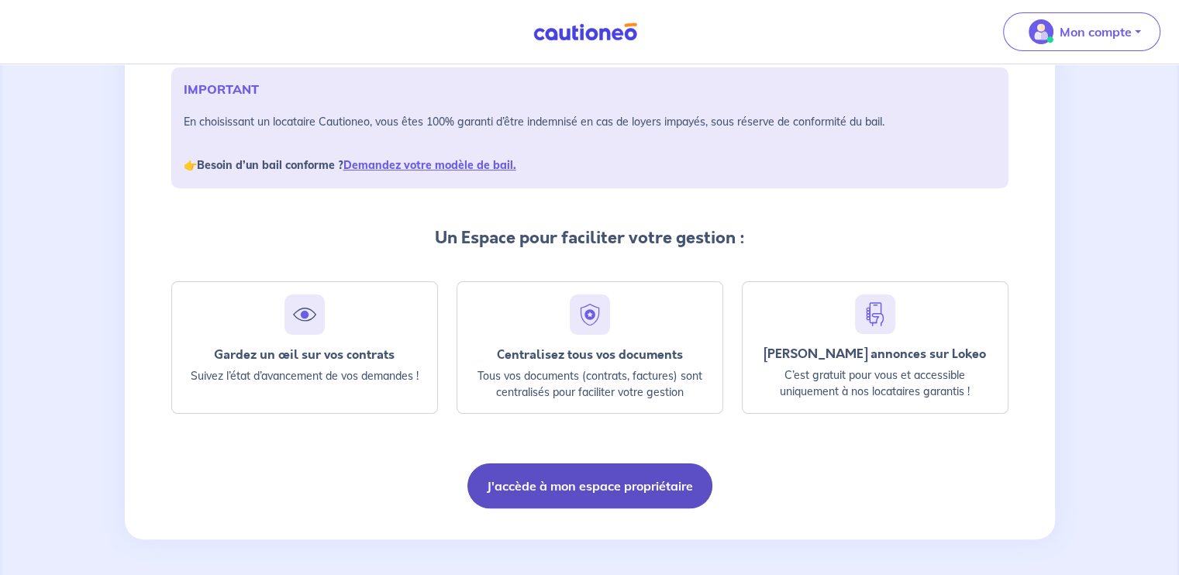
click at [552, 480] on button "J'accède à mon espace propriétaire" at bounding box center [590, 486] width 245 height 45
